Goal: Learn about a topic

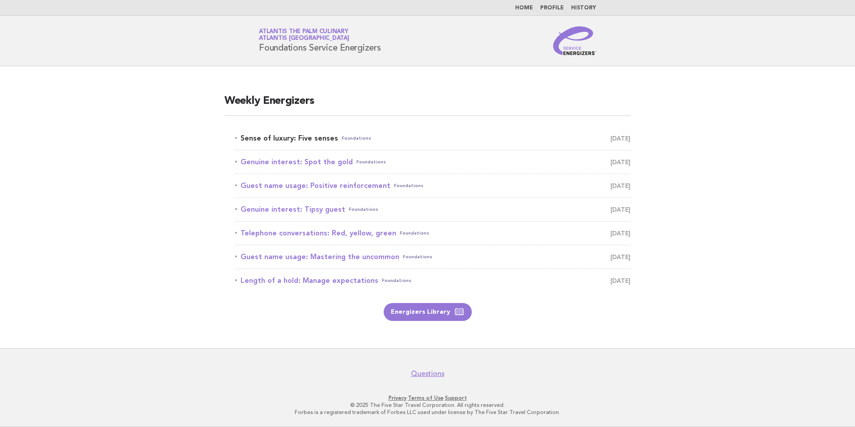
drag, startPoint x: 0, startPoint y: 0, endPoint x: 307, endPoint y: 135, distance: 335.3
click at [307, 135] on link "Sense of luxury: Five senses Foundations September 11" at bounding box center [432, 138] width 395 height 13
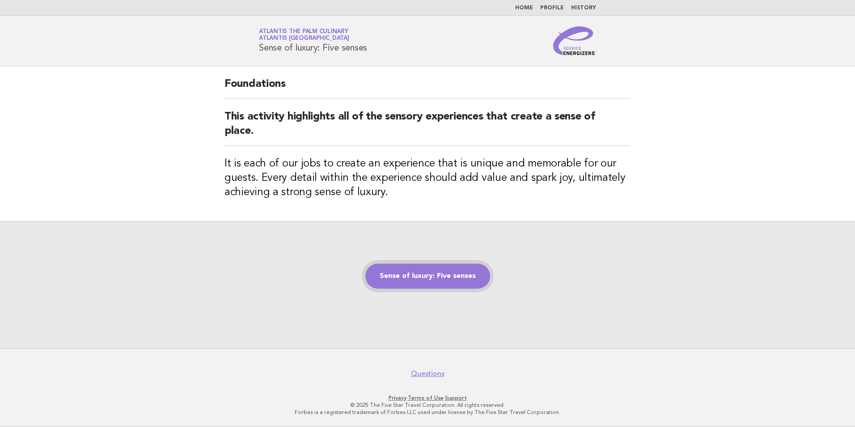
click at [482, 281] on link "Sense of luxury: Five senses" at bounding box center [427, 275] width 125 height 25
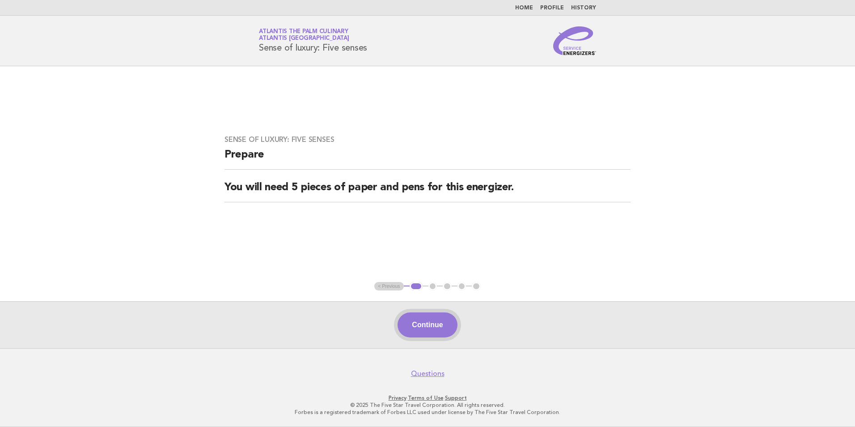
click at [421, 323] on button "Continue" at bounding box center [427, 324] width 59 height 25
